Goal: Task Accomplishment & Management: Use online tool/utility

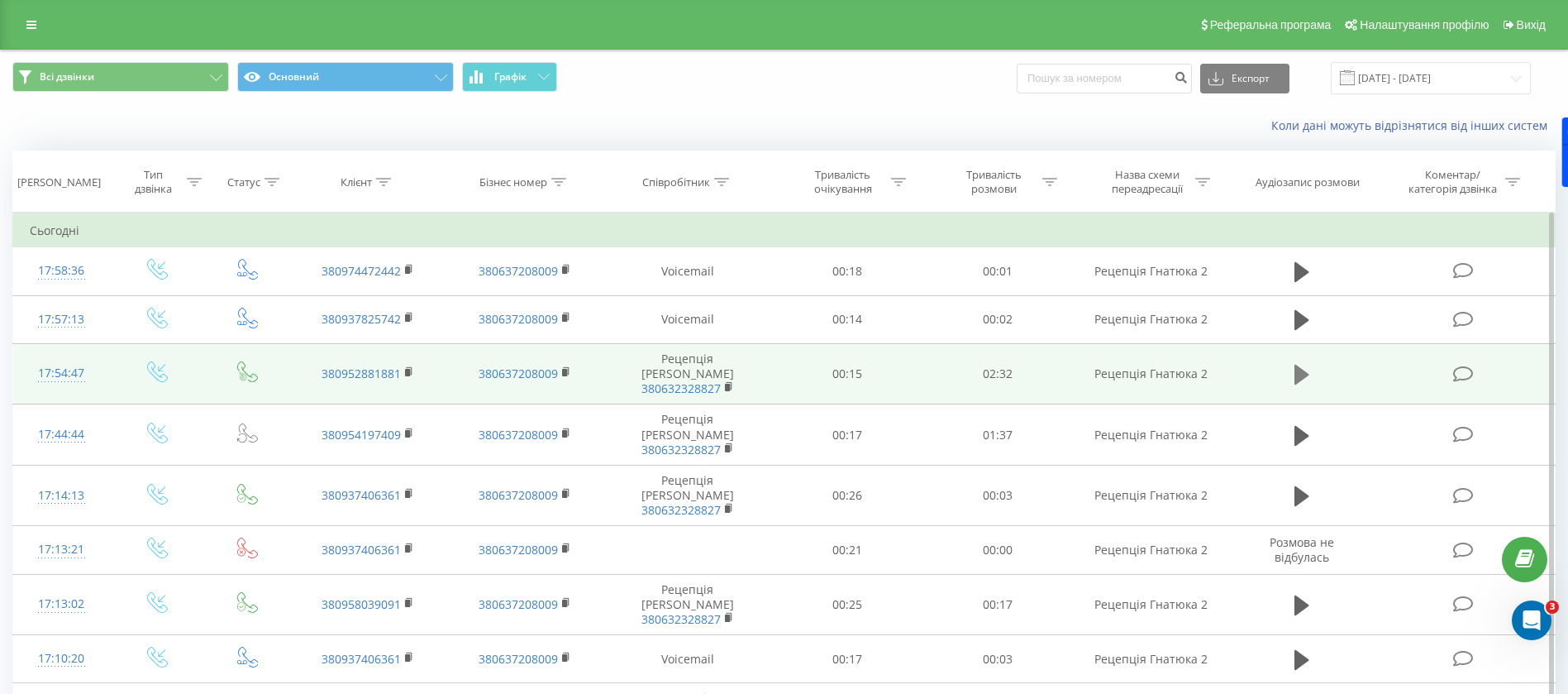
click at [1294, 366] on icon at bounding box center [1302, 374] width 15 height 20
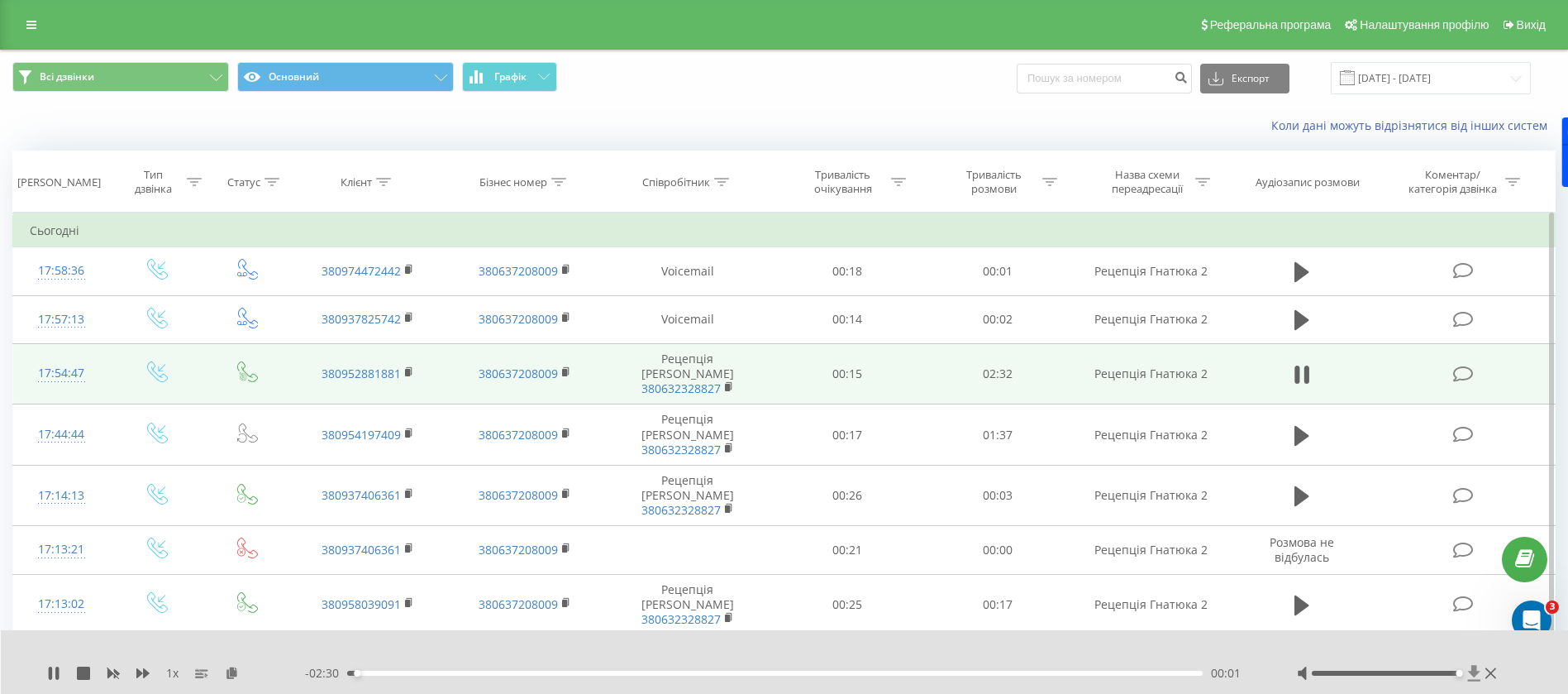
drag, startPoint x: 1389, startPoint y: 674, endPoint x: 1477, endPoint y: 665, distance: 88.5
click at [1477, 665] on div at bounding box center [1398, 673] width 203 height 17
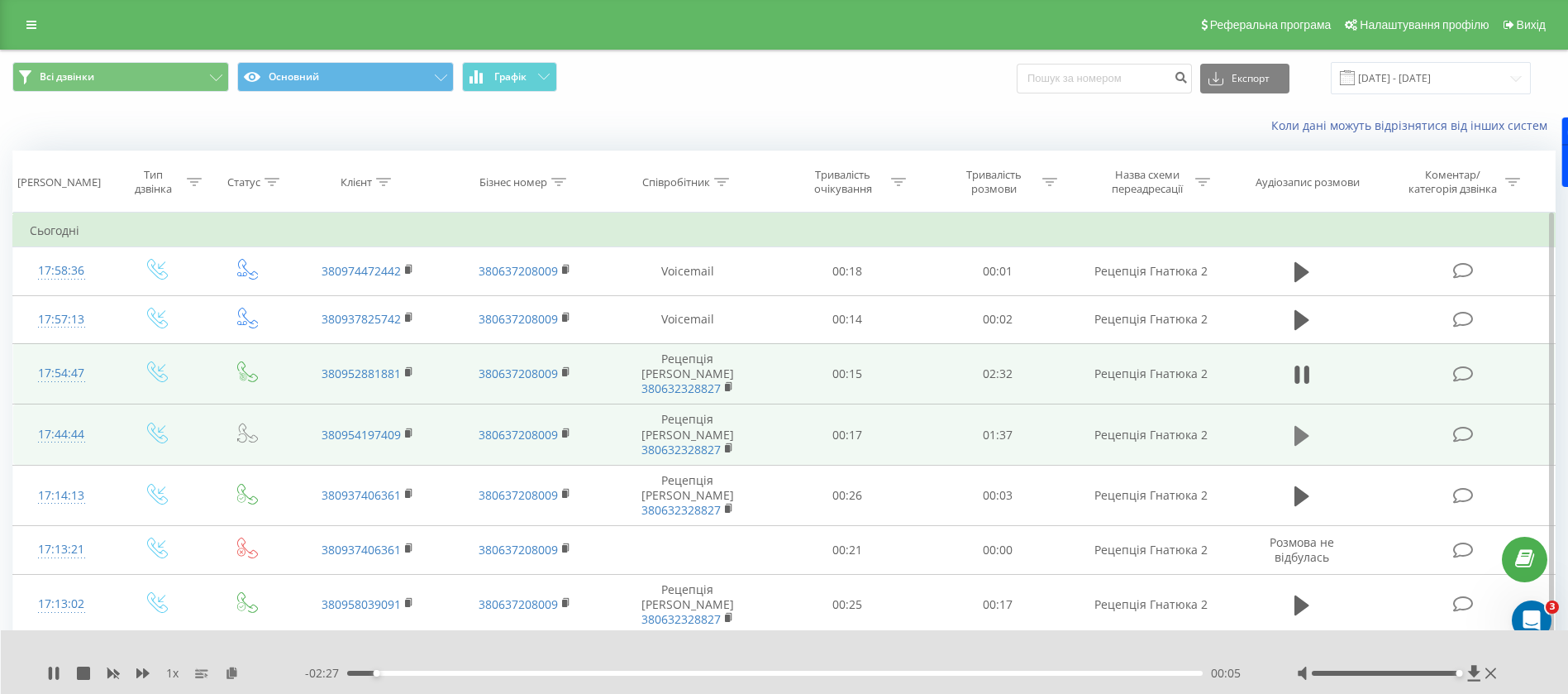
click at [1309, 424] on icon at bounding box center [1302, 435] width 15 height 24
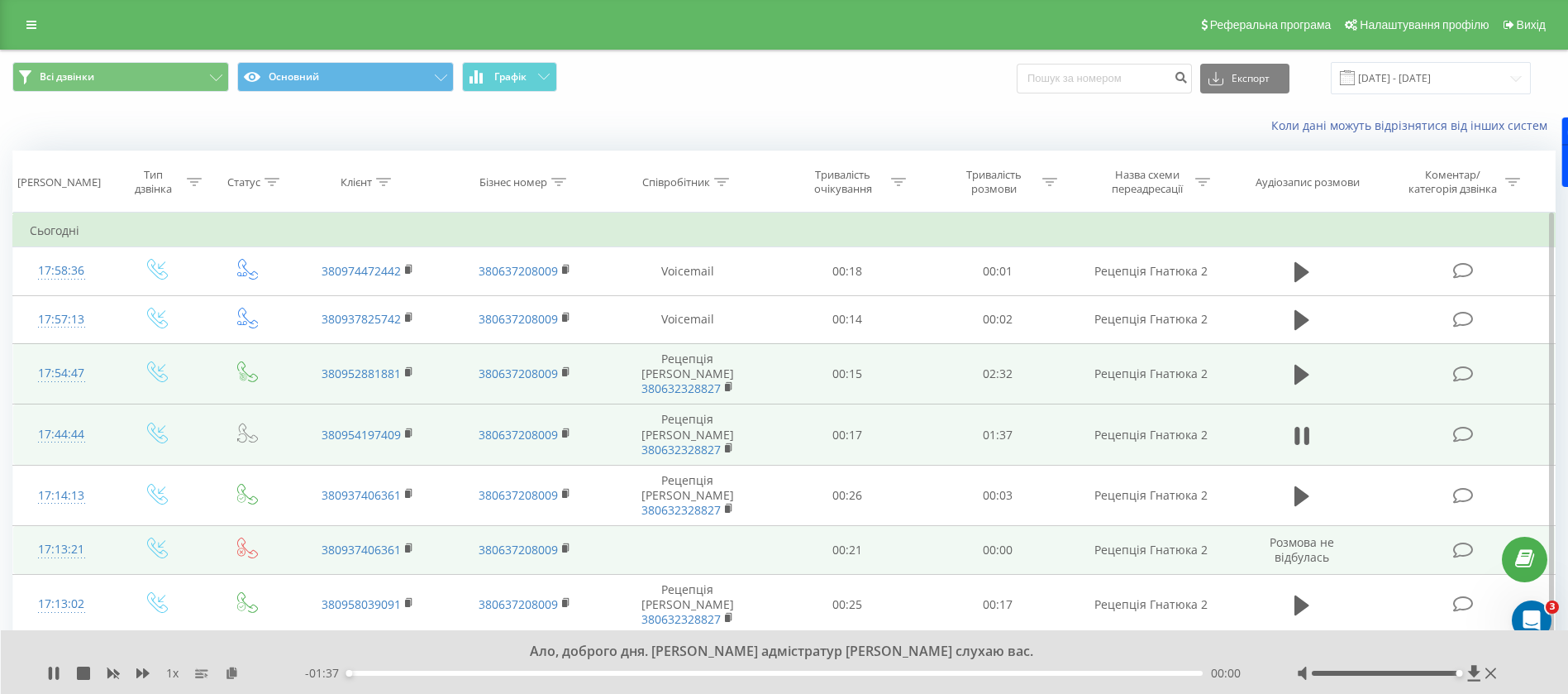
scroll to position [124, 0]
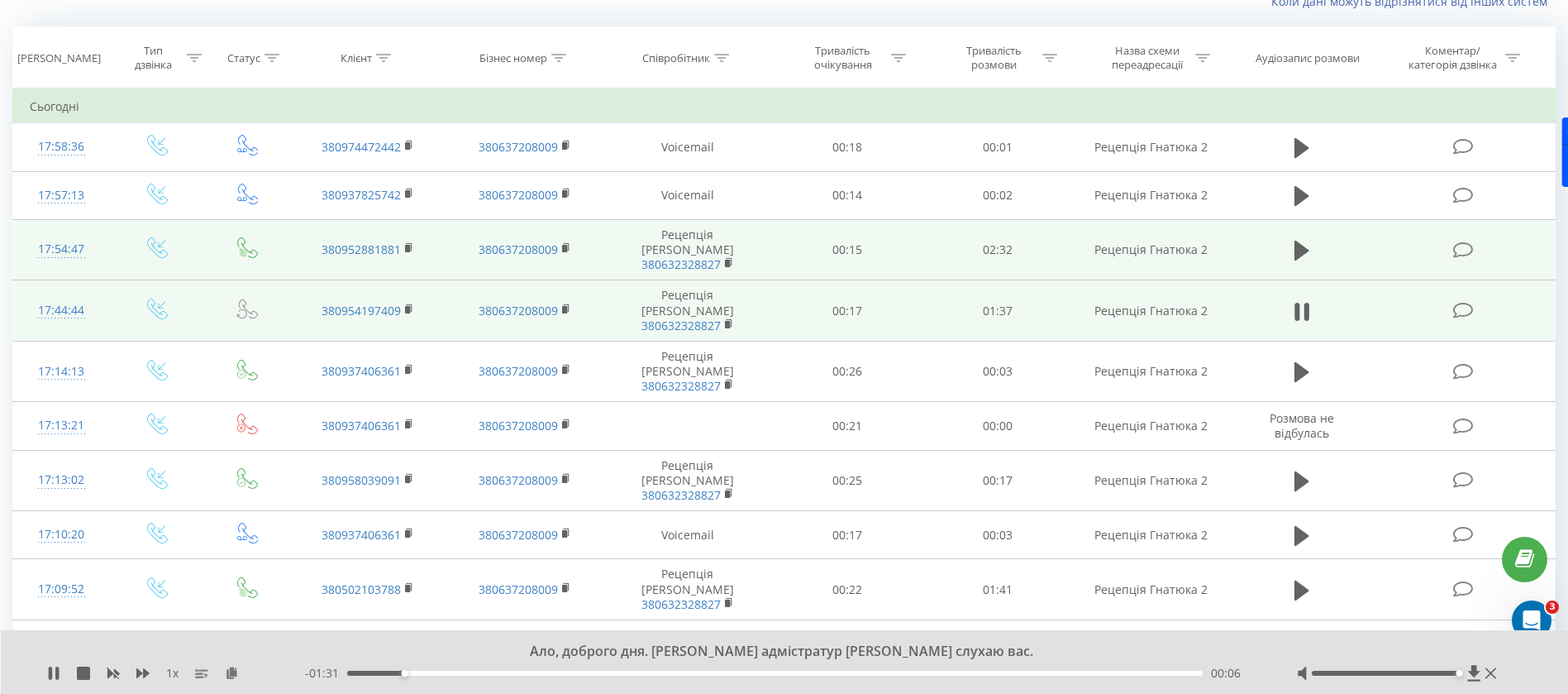
click at [1058, 649] on div "Ало, доброго дня. Хотел Джем адмістратур Маргарита слухаю вас." at bounding box center [774, 651] width 1162 height 18
click at [1310, 299] on button at bounding box center [1301, 311] width 24 height 24
click at [51, 673] on icon at bounding box center [54, 673] width 10 height 13
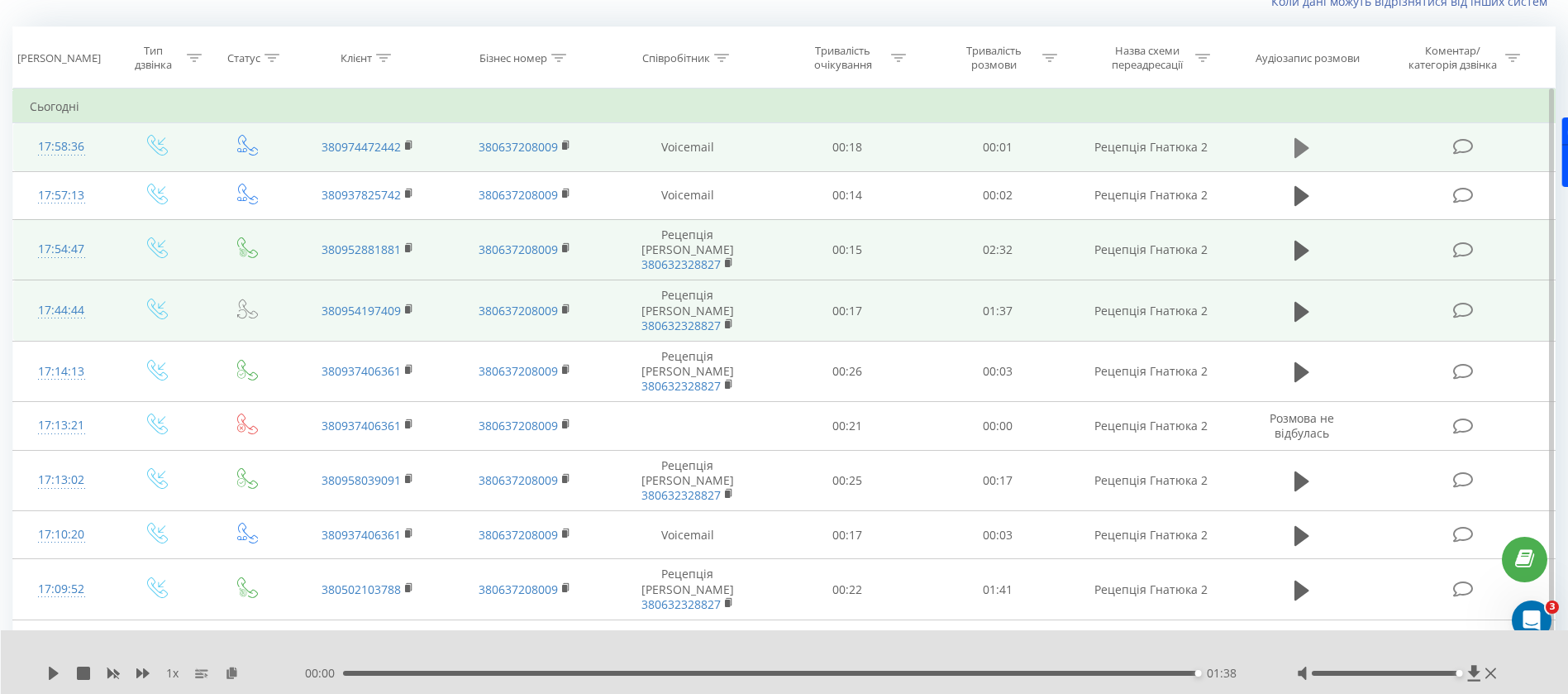
click at [1307, 141] on icon at bounding box center [1302, 148] width 15 height 24
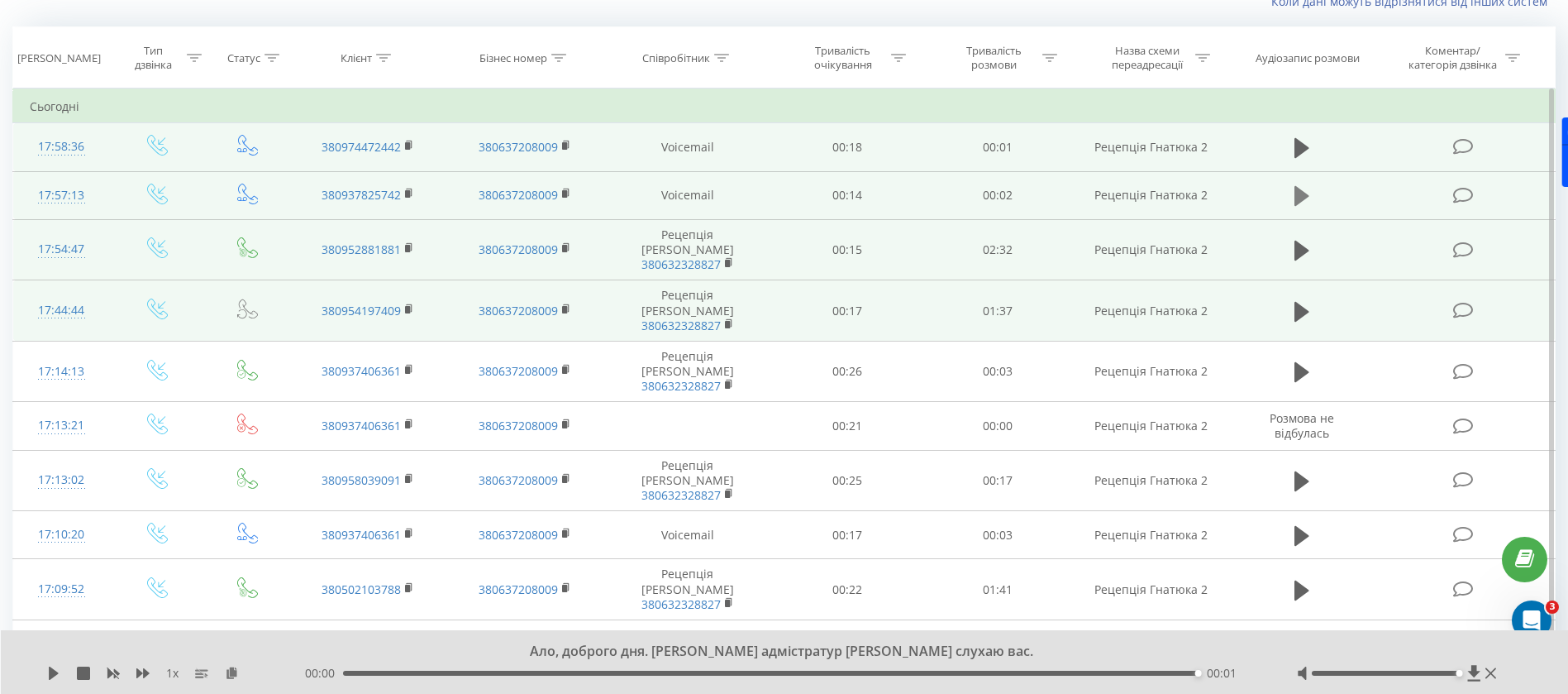
click at [1303, 200] on icon at bounding box center [1302, 196] width 15 height 24
click at [1297, 247] on icon at bounding box center [1302, 250] width 15 height 20
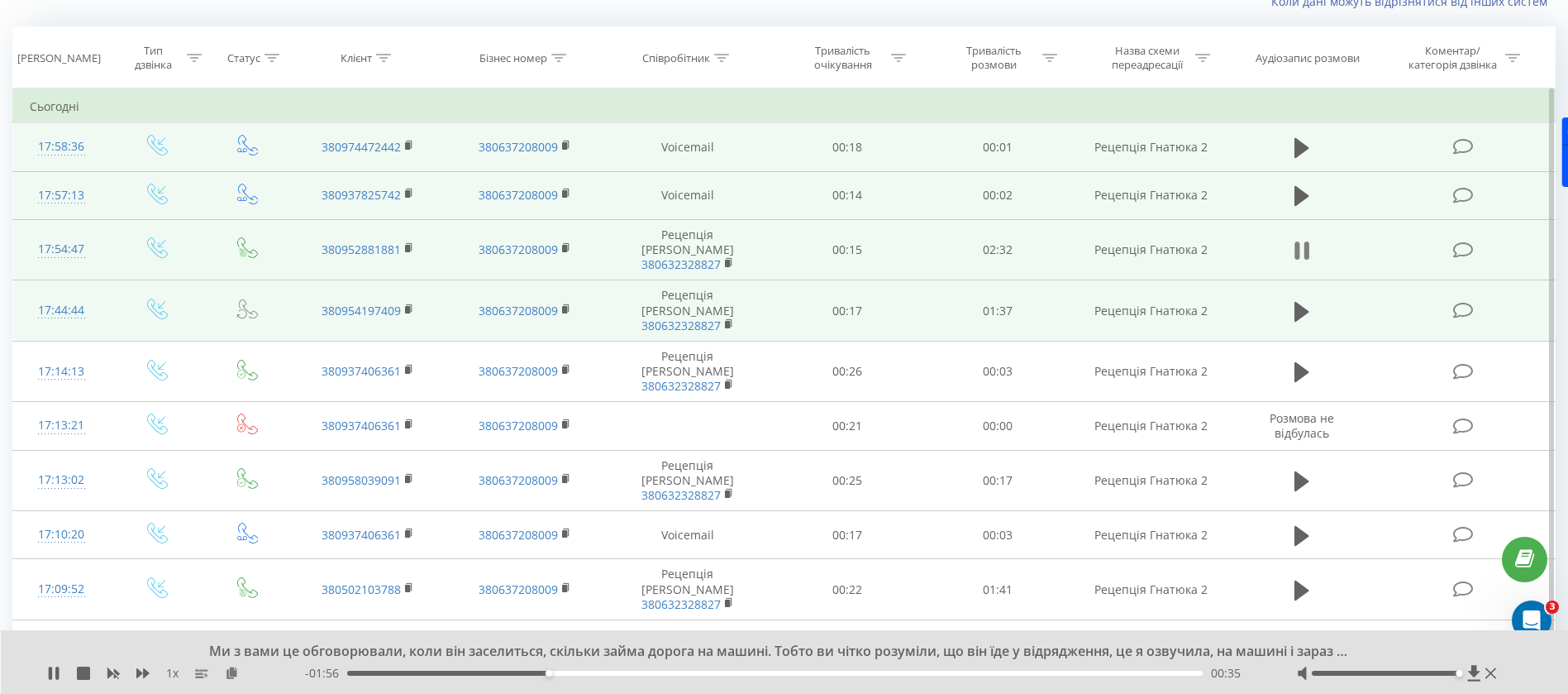
click at [1296, 246] on icon at bounding box center [1296, 250] width 5 height 18
